Goal: Task Accomplishment & Management: Manage account settings

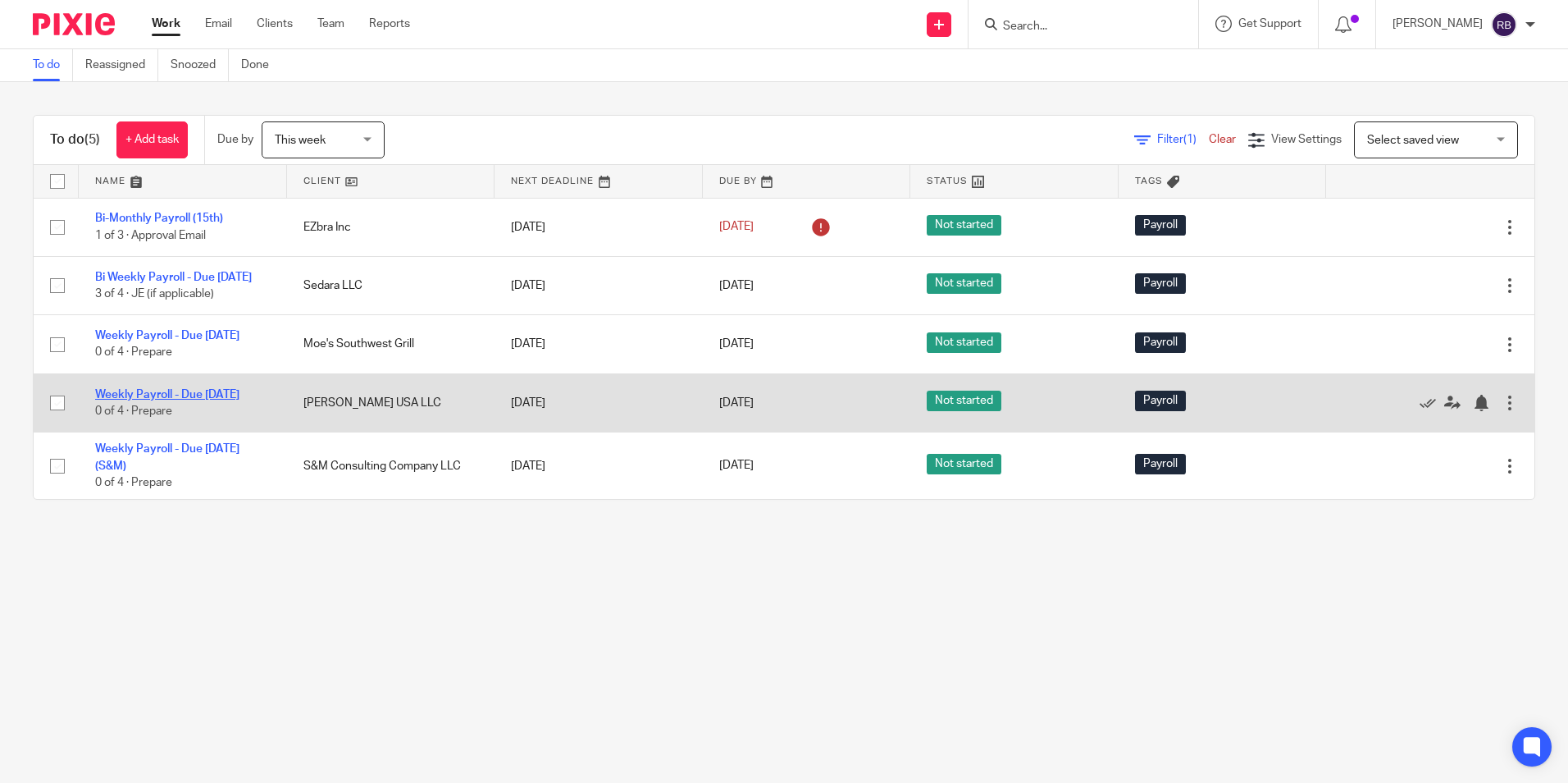
click at [143, 401] on link "Weekly Payroll - Due [DATE]" at bounding box center [166, 394] width 144 height 11
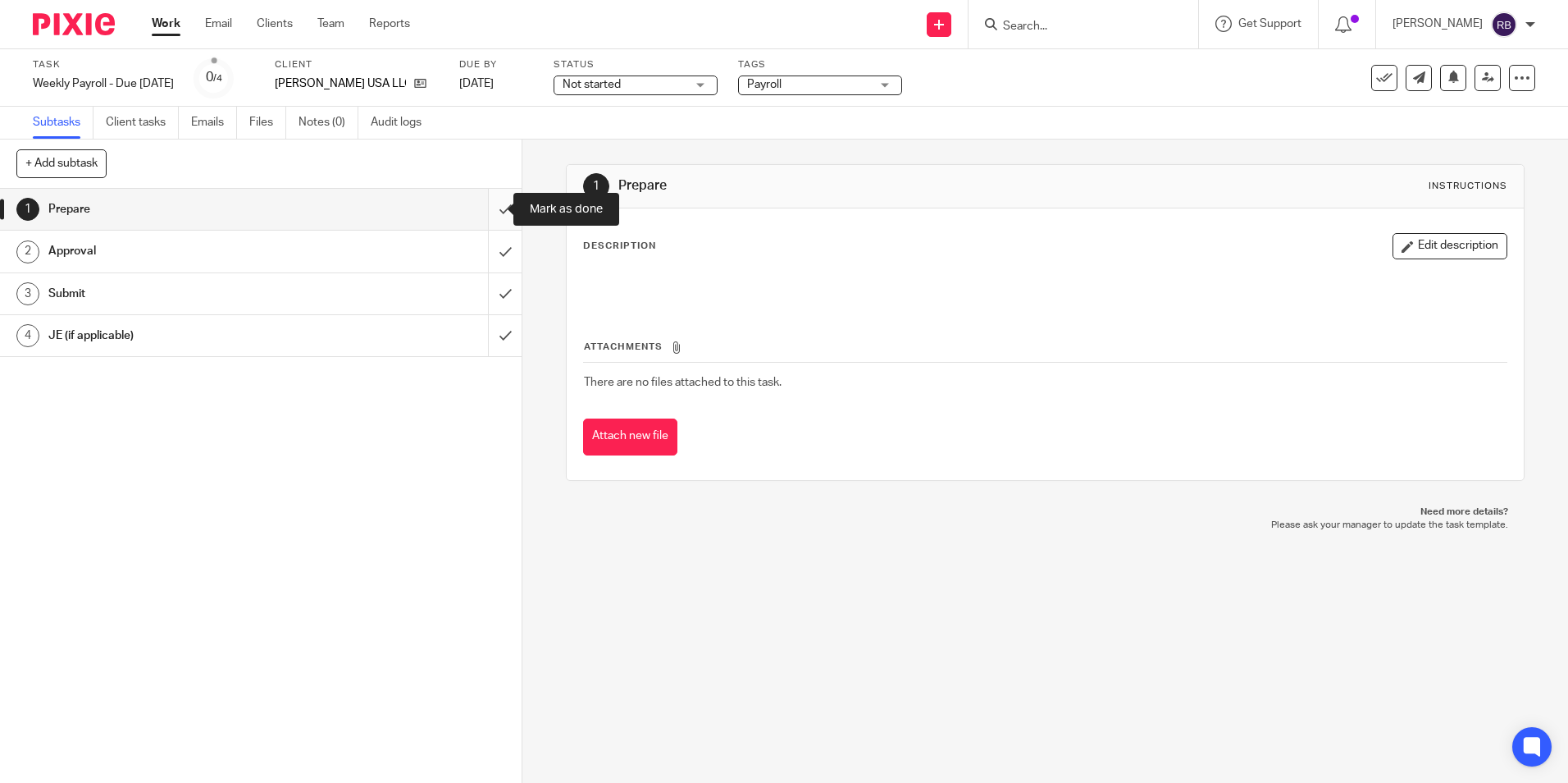
click at [485, 210] on input "submit" at bounding box center [261, 210] width 522 height 41
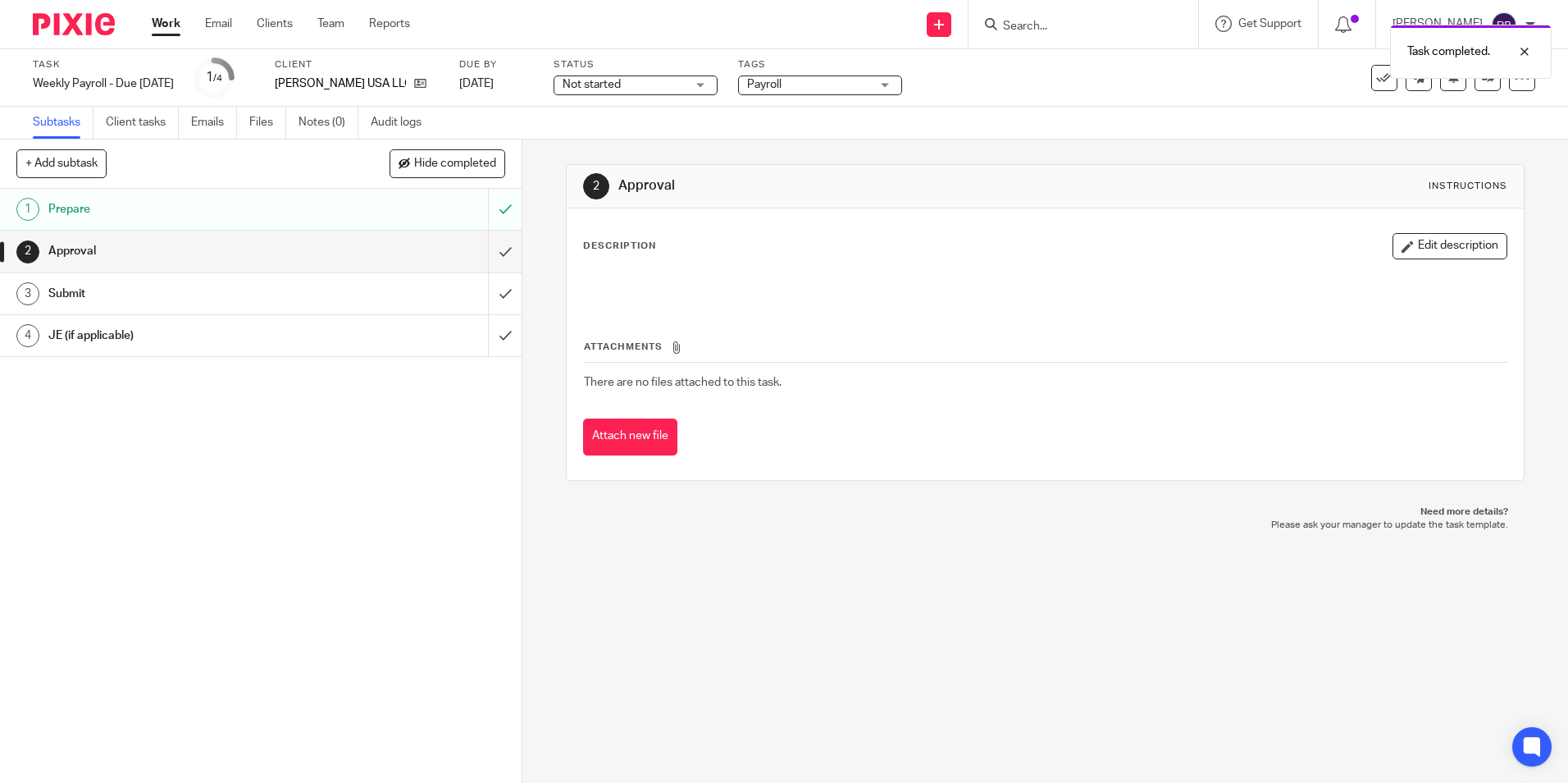
click at [156, 18] on link "Work" at bounding box center [166, 24] width 29 height 16
